Goal: Task Accomplishment & Management: Use online tool/utility

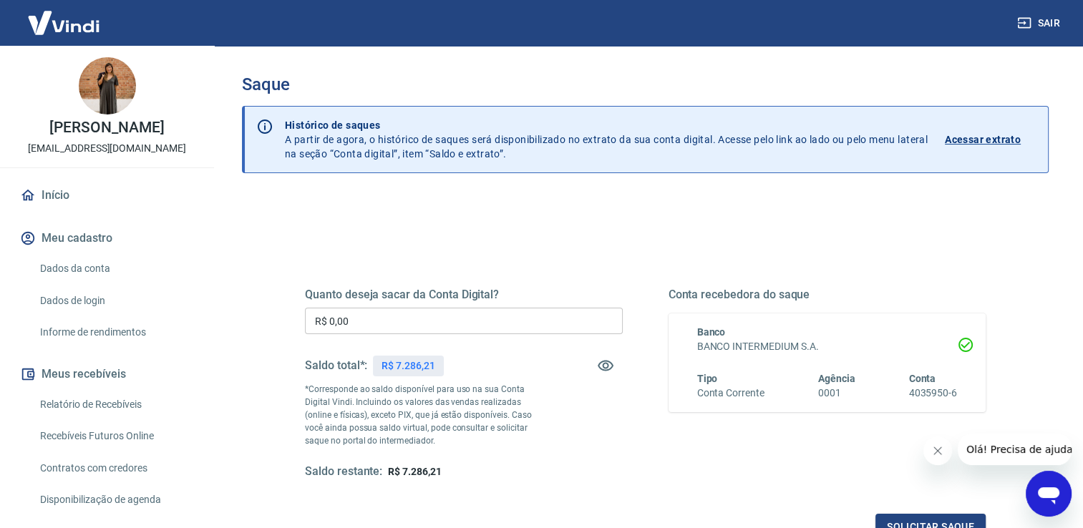
click at [450, 318] on input "R$ 0,00" at bounding box center [464, 321] width 318 height 26
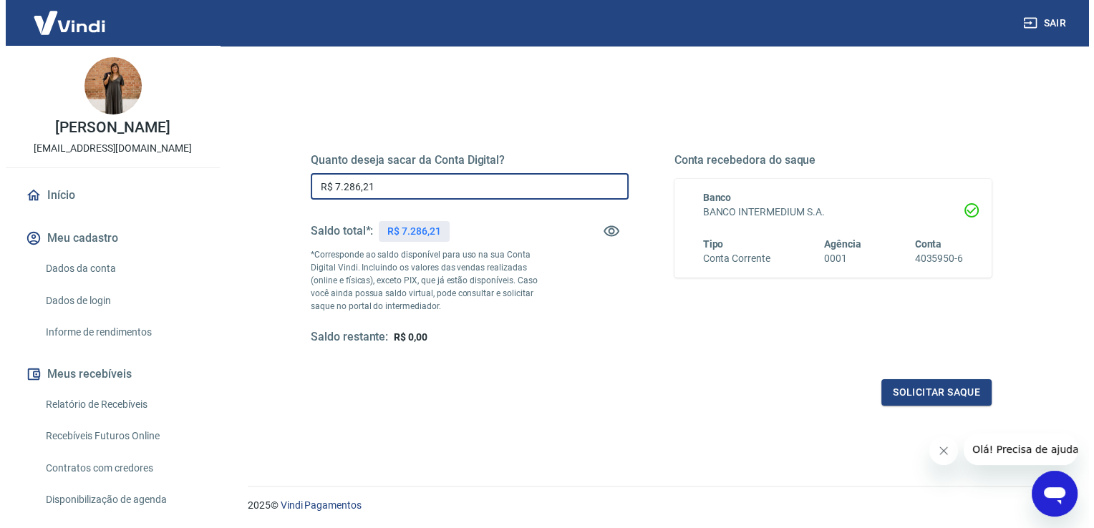
scroll to position [143, 0]
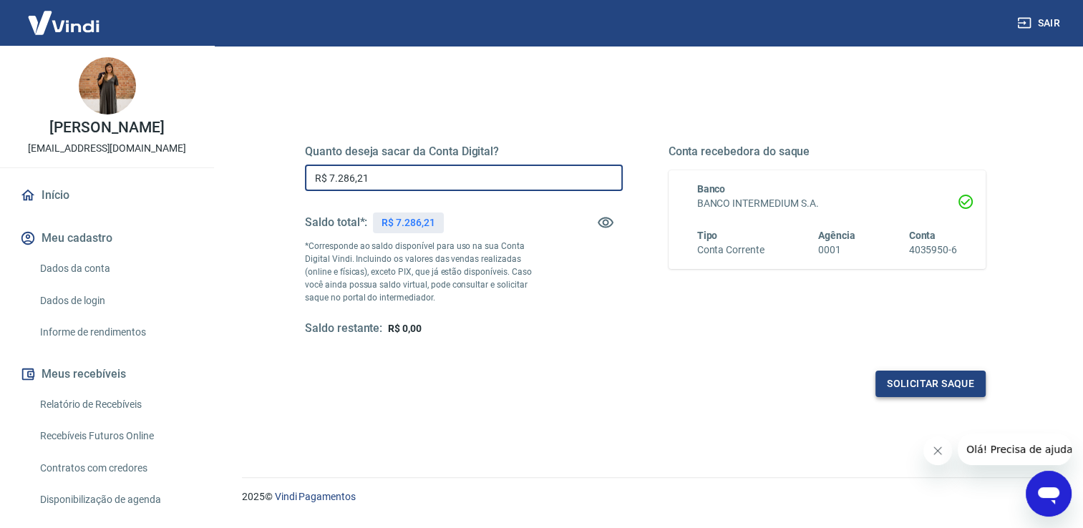
type input "R$ 7.286,21"
click at [924, 377] on button "Solicitar saque" at bounding box center [931, 384] width 110 height 26
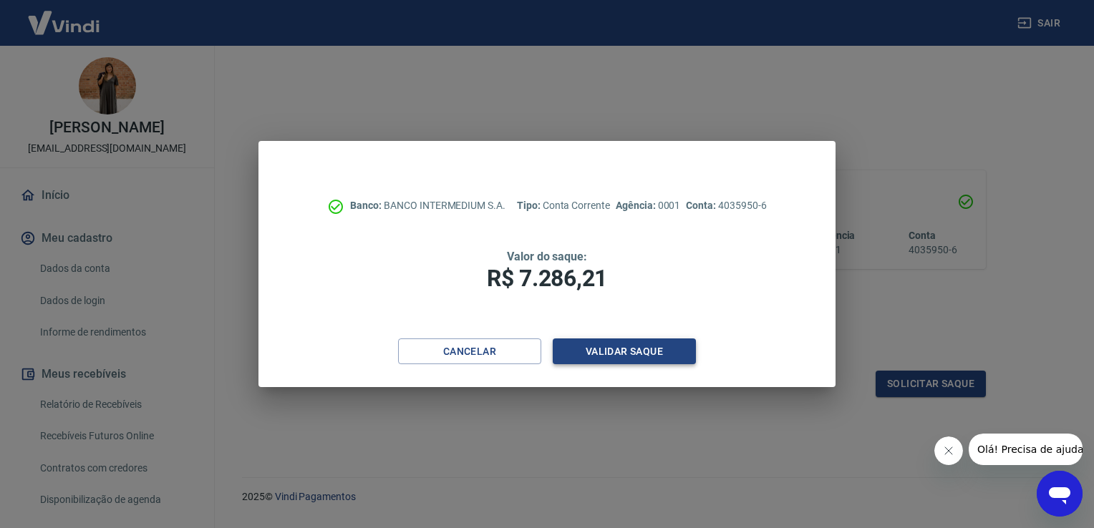
click at [635, 357] on button "Validar saque" at bounding box center [624, 352] width 143 height 26
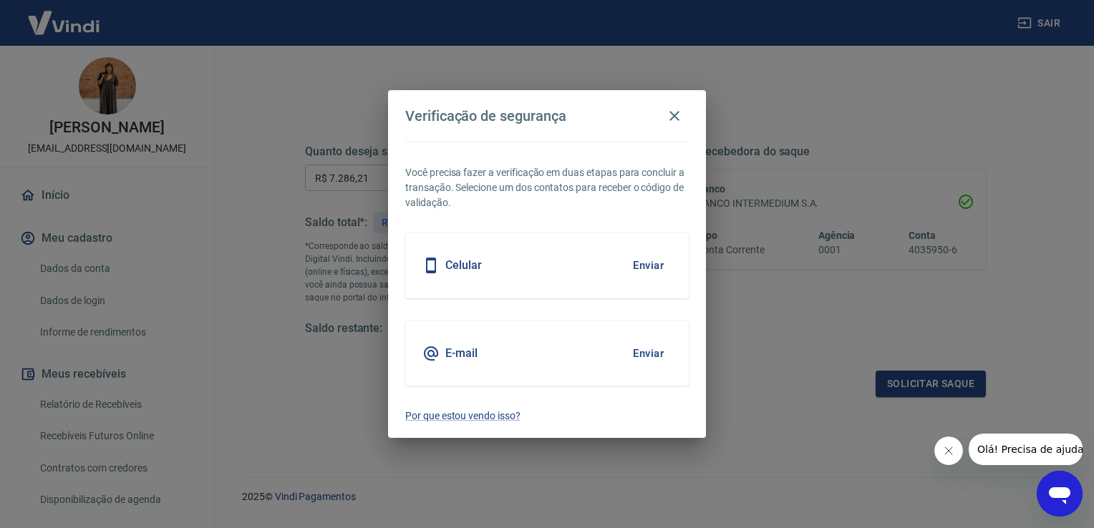
click at [657, 263] on button "Enviar" at bounding box center [648, 266] width 47 height 30
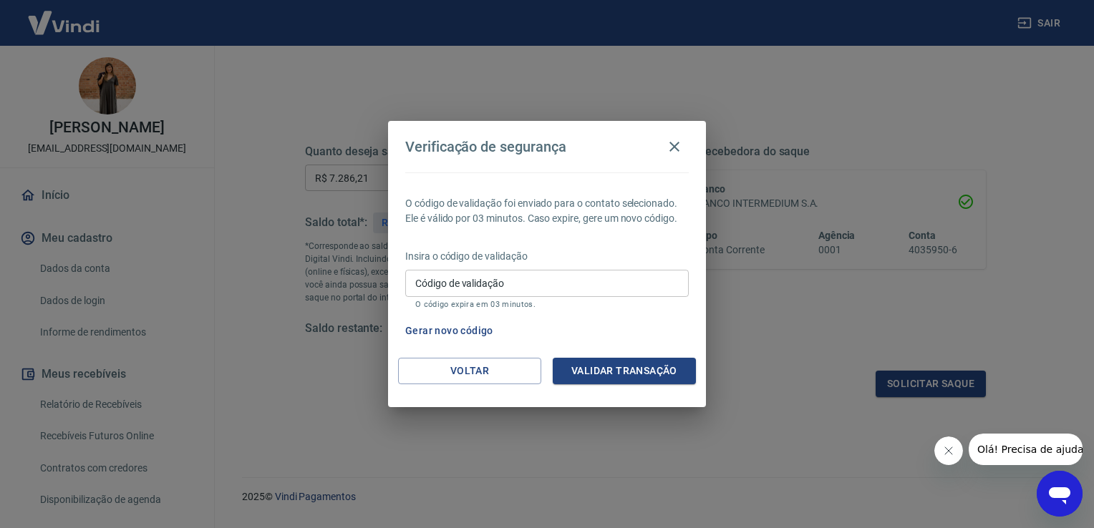
click at [461, 303] on p "O código expira em 03 minutos." at bounding box center [546, 304] width 263 height 9
click at [474, 289] on input "Código de validação" at bounding box center [547, 283] width 284 height 26
click at [475, 334] on button "Gerar novo código" at bounding box center [450, 331] width 100 height 26
click at [484, 374] on button "Voltar" at bounding box center [469, 371] width 143 height 26
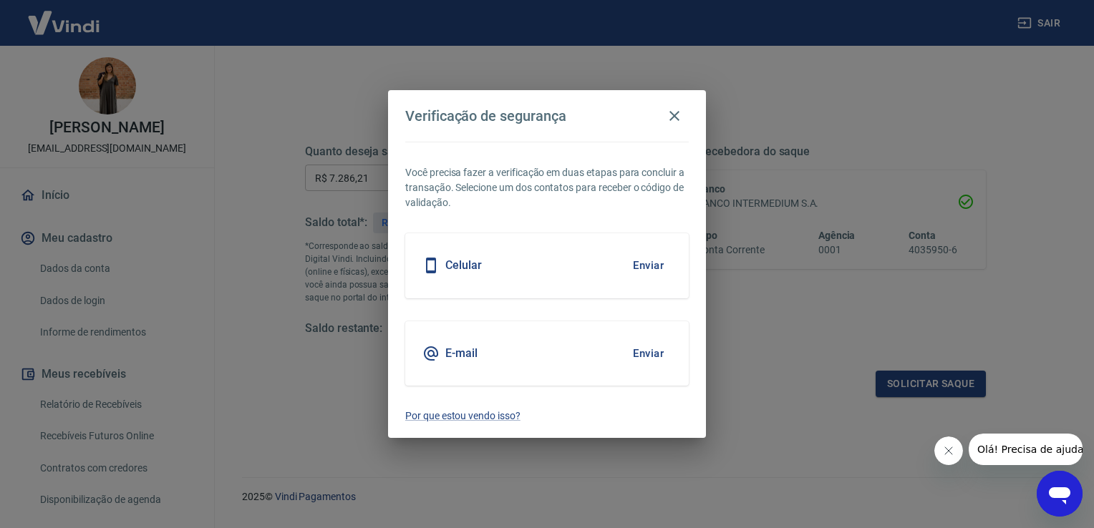
click at [657, 265] on button "Enviar" at bounding box center [648, 266] width 47 height 30
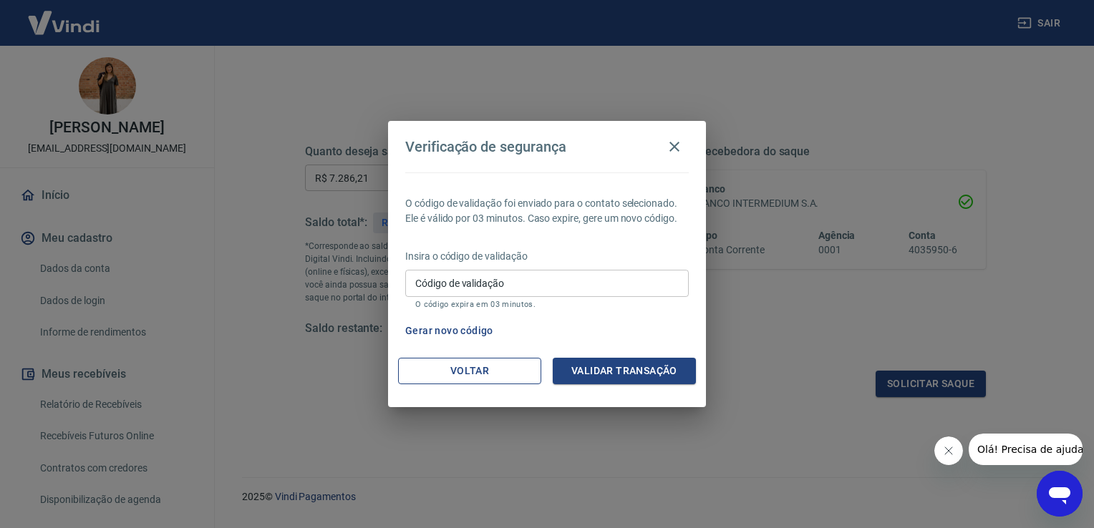
click at [464, 368] on button "Voltar" at bounding box center [469, 371] width 143 height 26
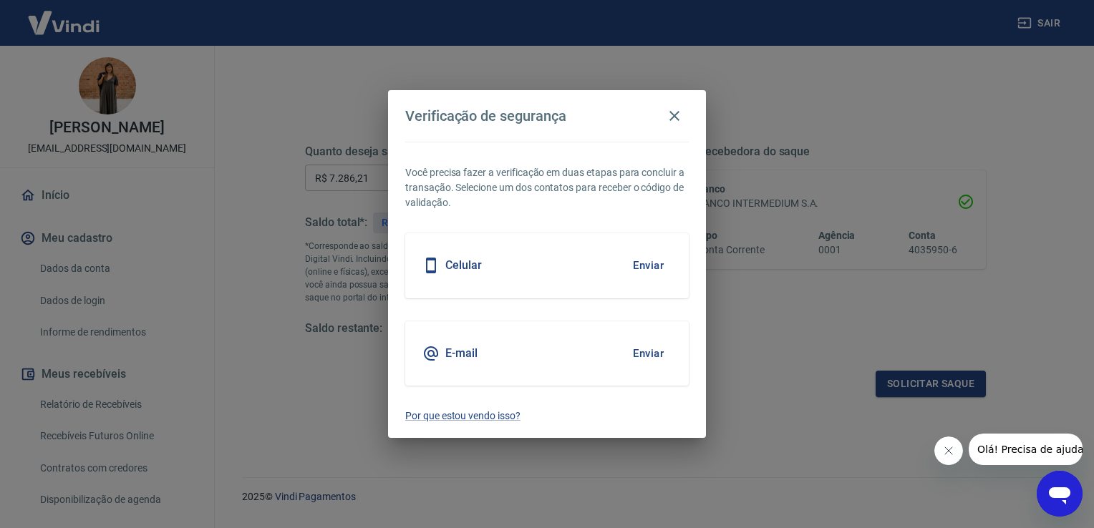
click at [450, 361] on div "E-mail" at bounding box center [449, 353] width 55 height 17
click at [634, 349] on button "Enviar" at bounding box center [648, 354] width 47 height 30
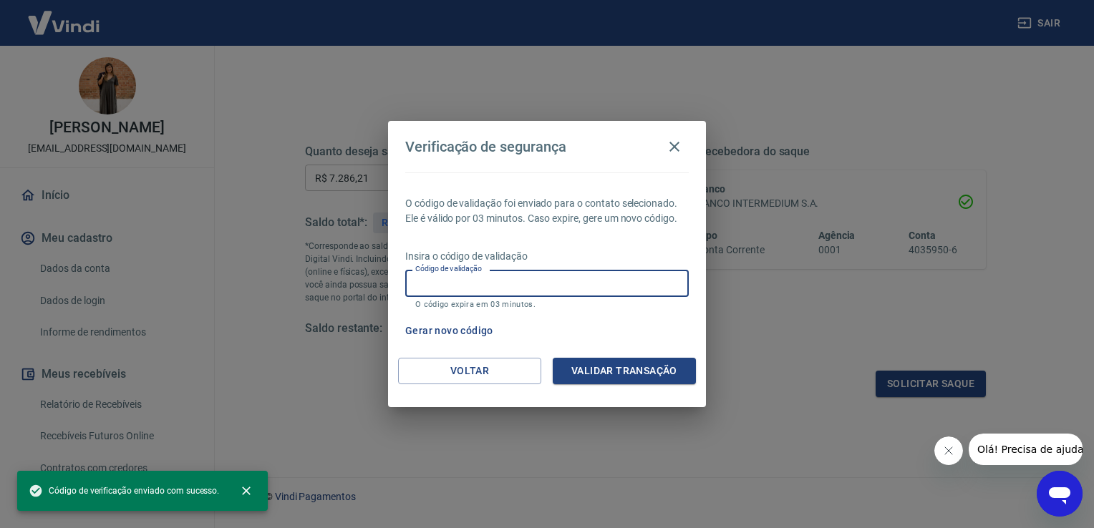
click at [470, 282] on div "Código de validação Código de validação O código expira em 03 minutos." at bounding box center [547, 289] width 284 height 39
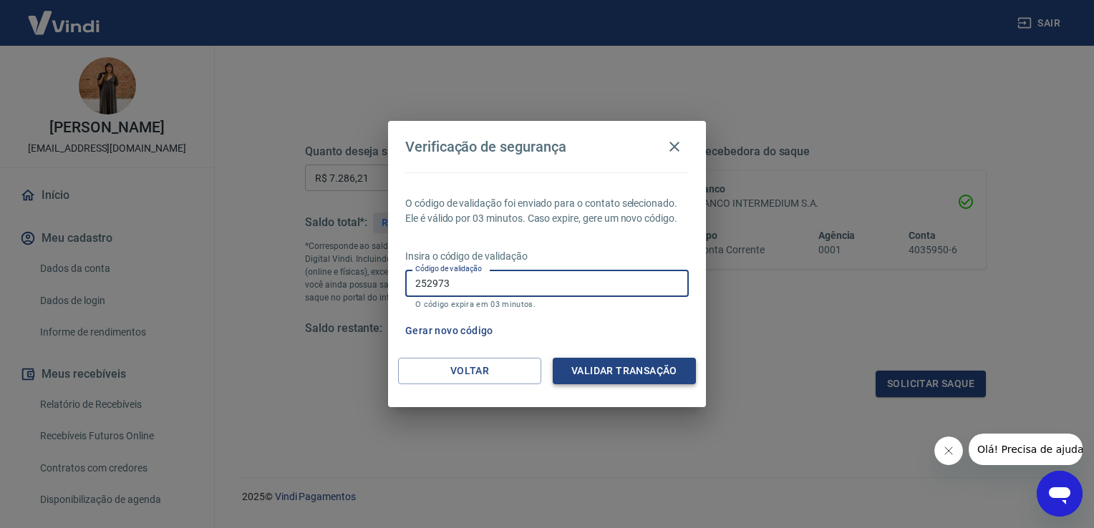
type input "252973"
click at [649, 365] on button "Validar transação" at bounding box center [624, 371] width 143 height 26
